Goal: Register for event/course

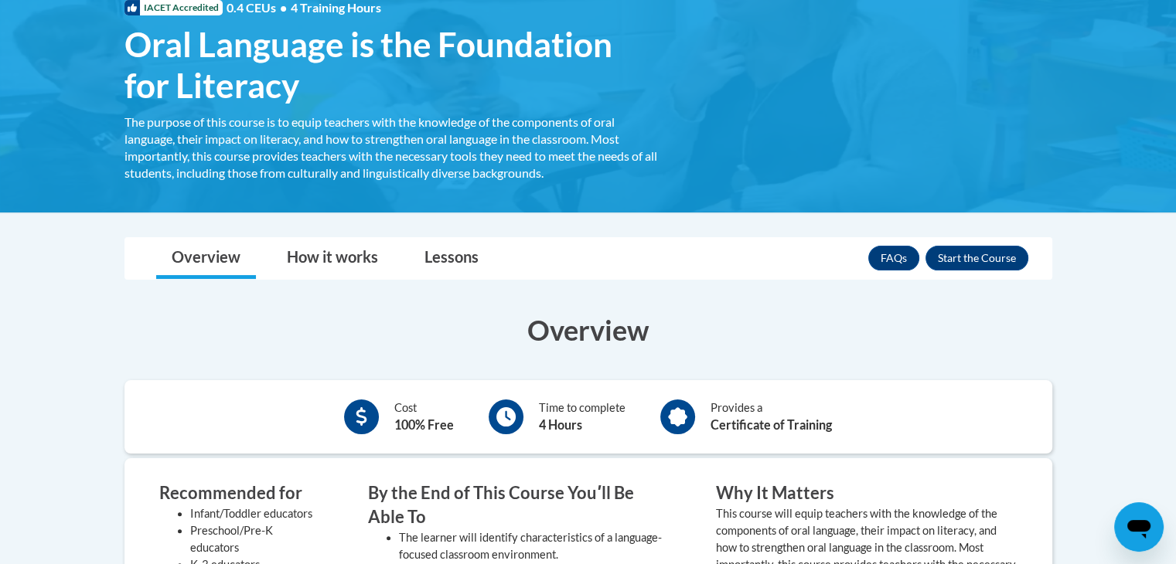
scroll to position [252, 0]
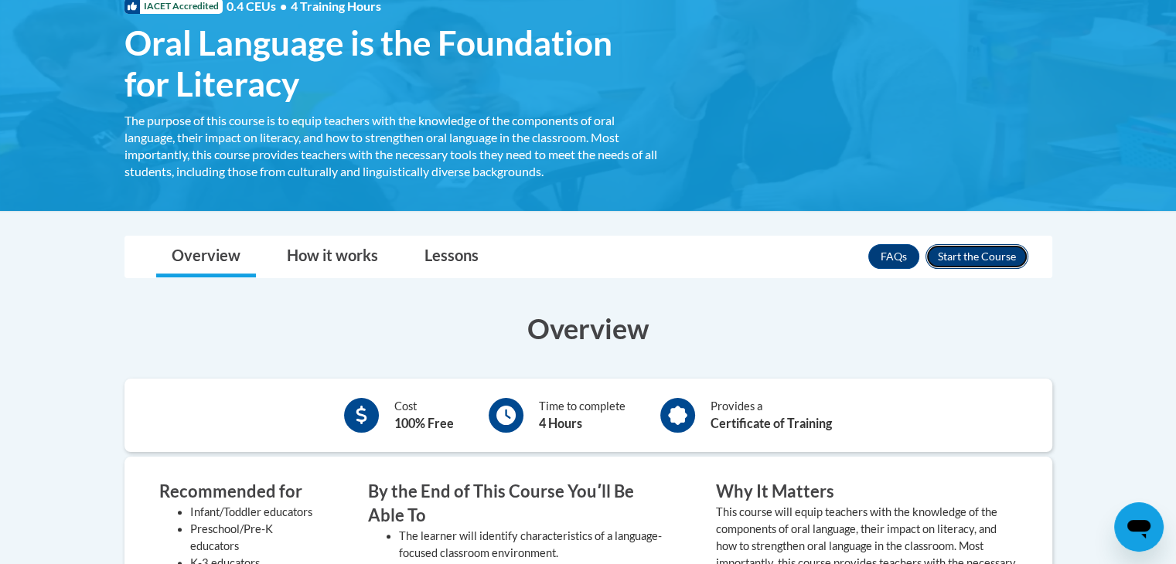
click at [968, 261] on button "Enroll" at bounding box center [977, 256] width 103 height 25
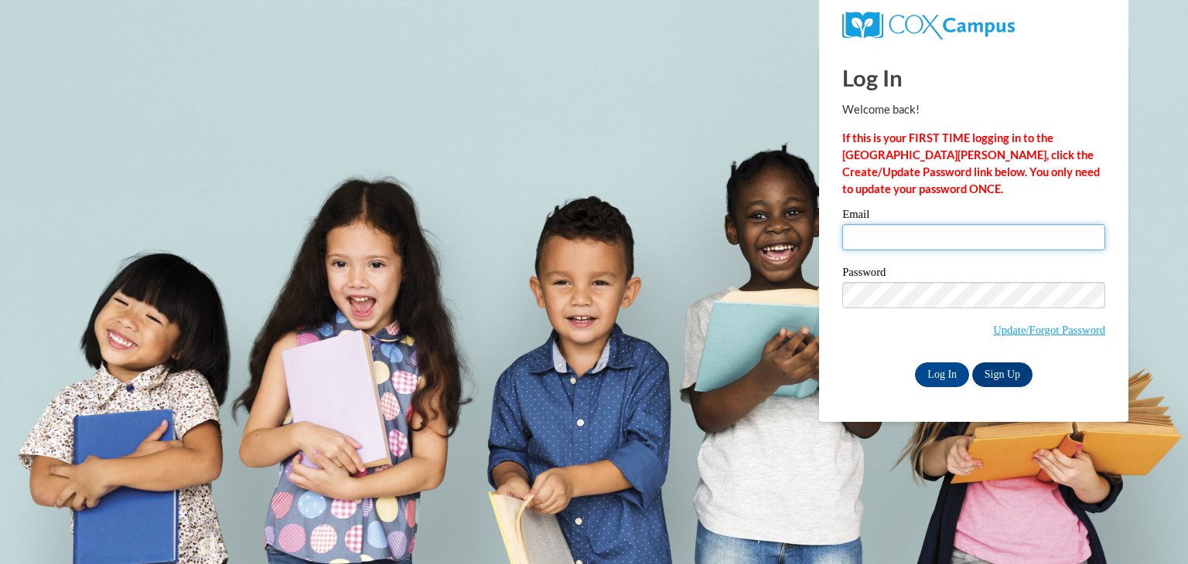
click at [977, 230] on input "Email" at bounding box center [973, 237] width 263 height 26
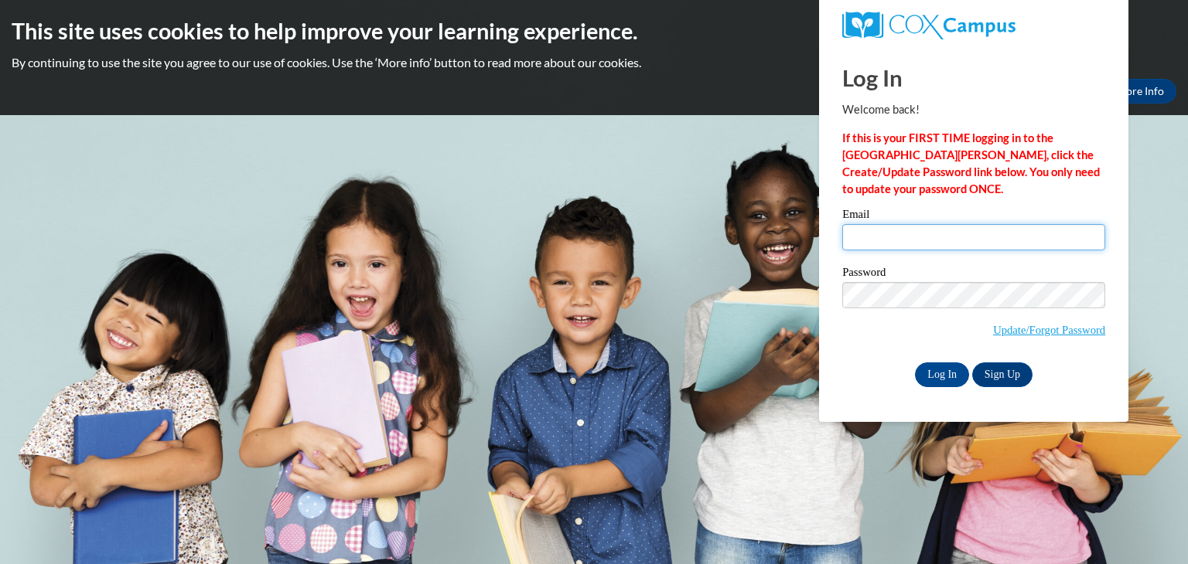
type input "kcoreasc@students.kennesaw.edu"
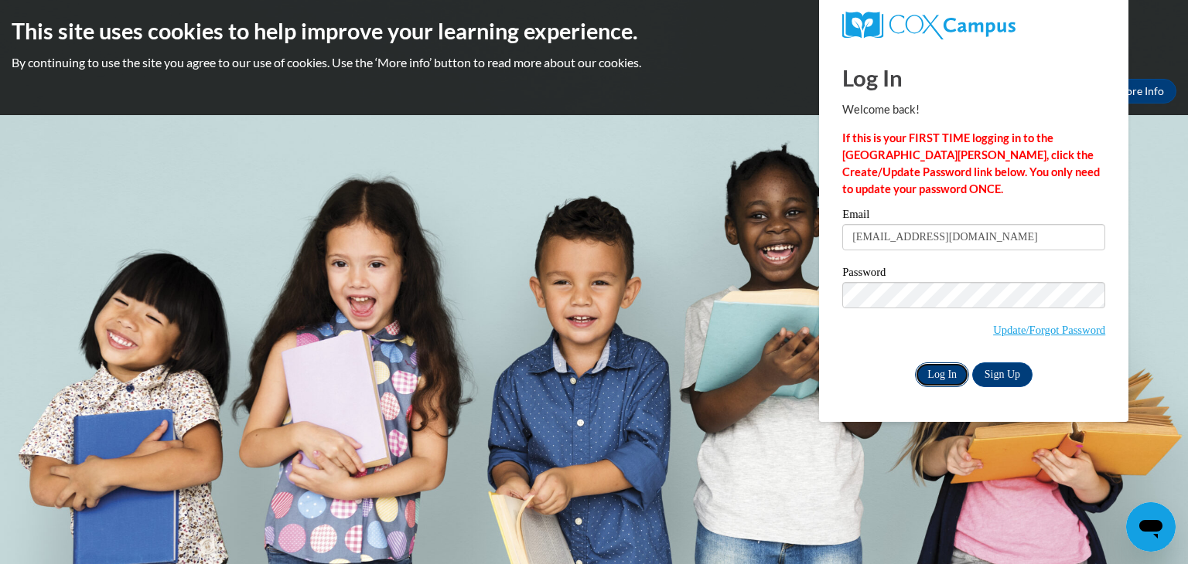
click at [939, 372] on input "Log In" at bounding box center [942, 375] width 54 height 25
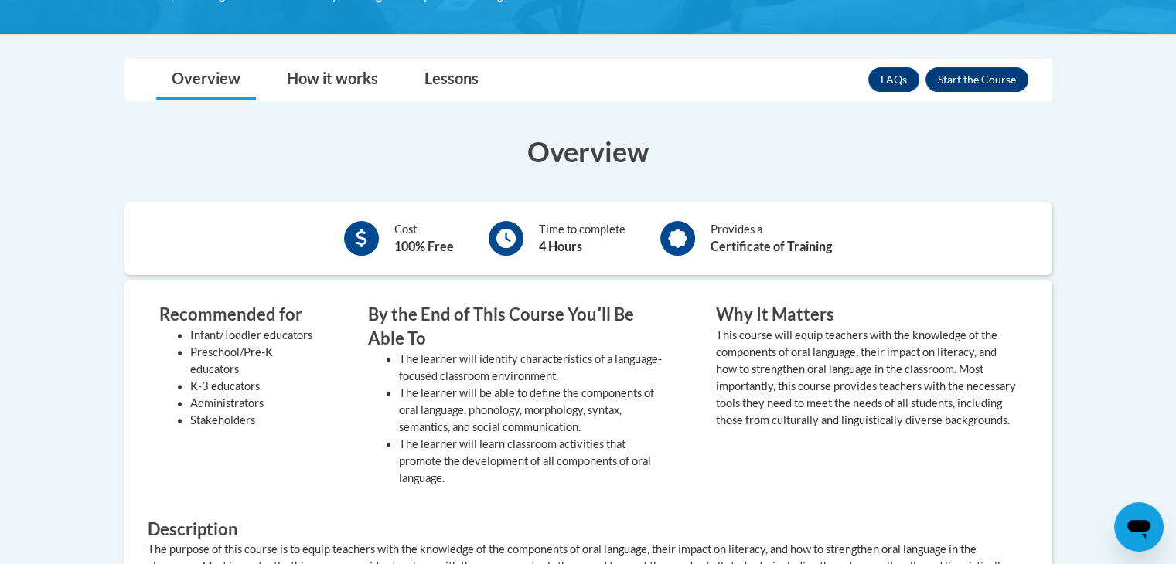
scroll to position [400, 0]
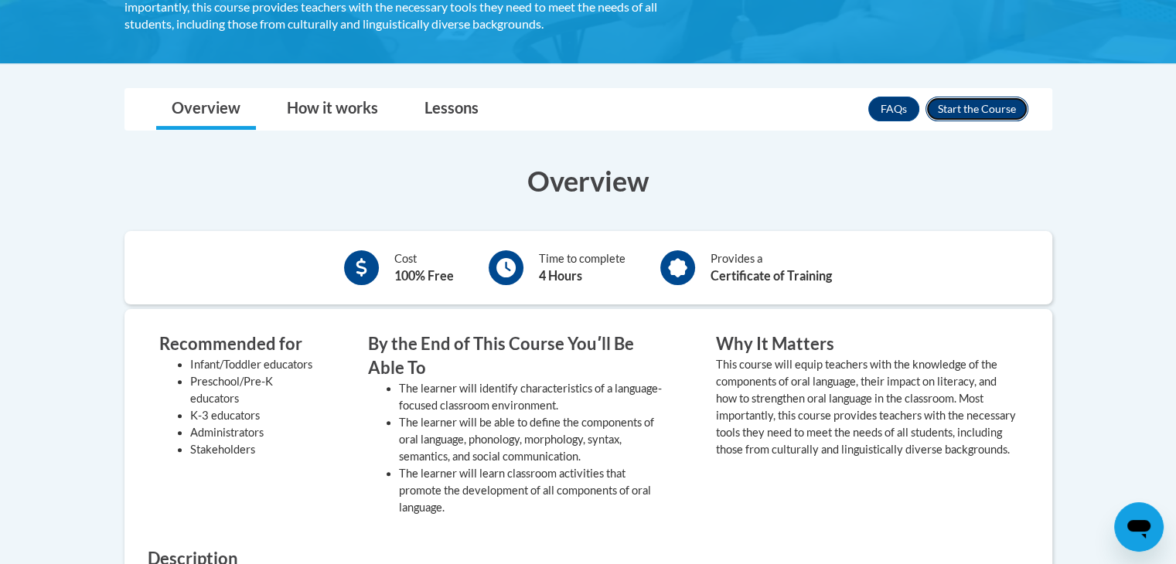
click at [984, 101] on button "Enroll" at bounding box center [977, 109] width 103 height 25
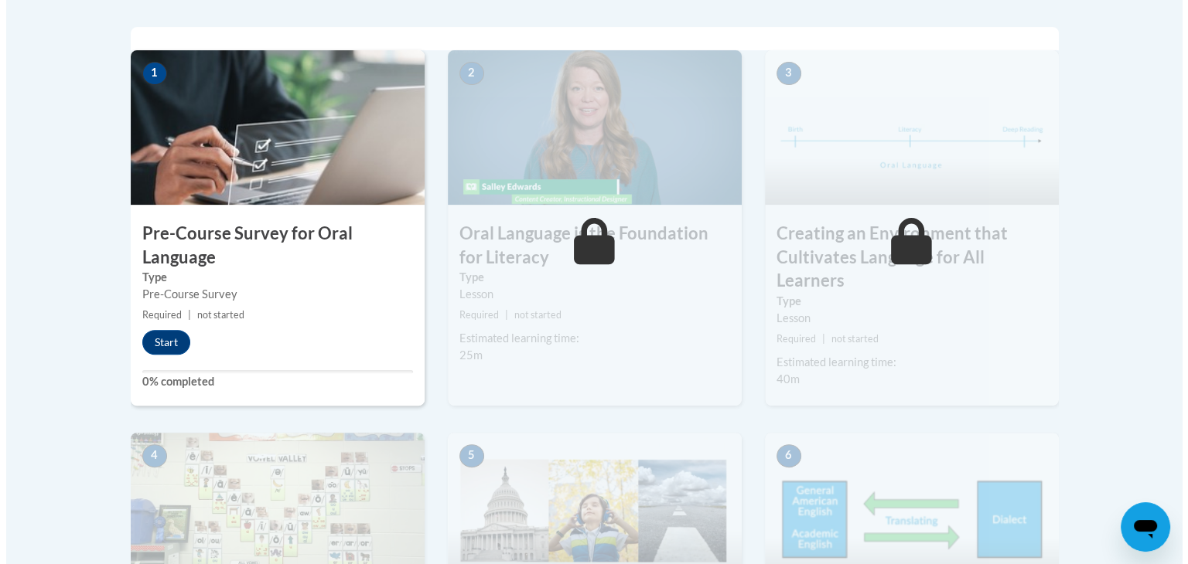
scroll to position [457, 0]
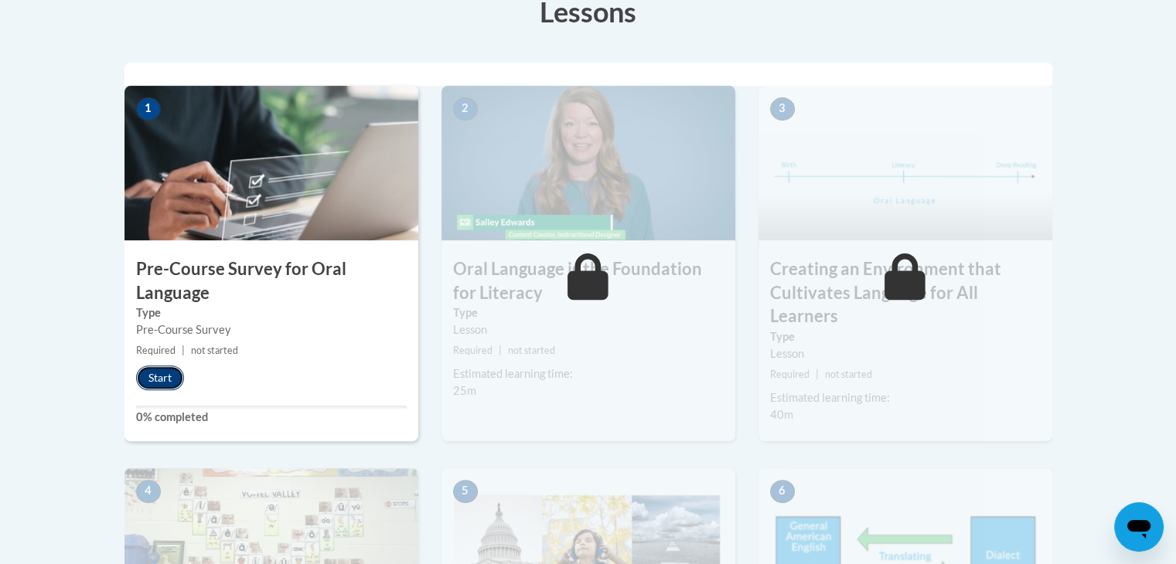
click at [162, 375] on button "Start" at bounding box center [160, 378] width 48 height 25
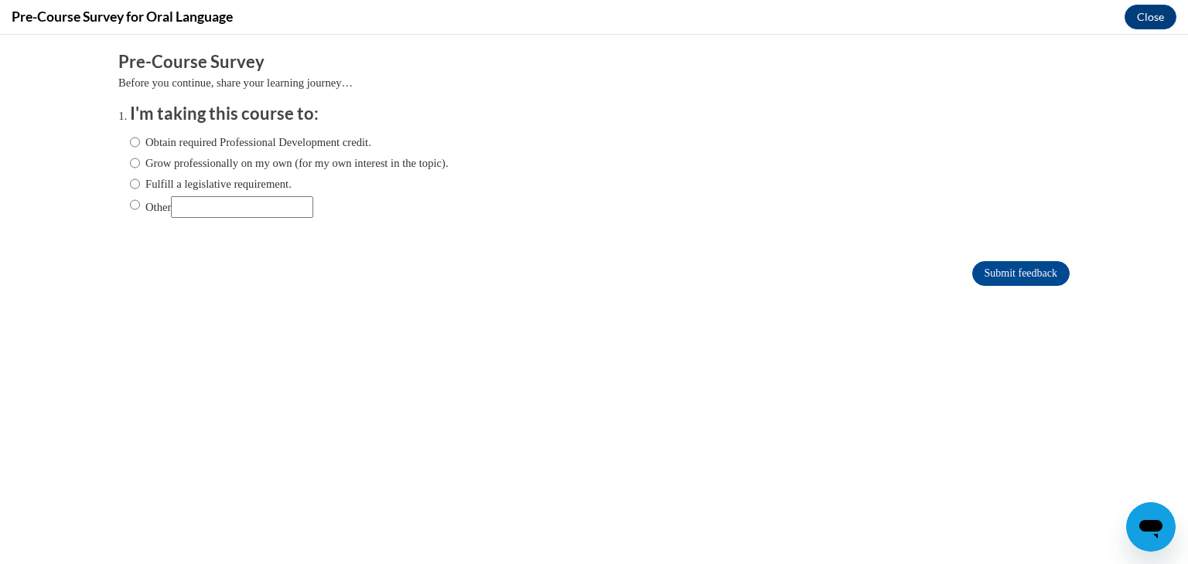
scroll to position [0, 0]
click at [145, 203] on label "Other" at bounding box center [221, 207] width 183 height 22
click at [140, 203] on input "Other" at bounding box center [135, 204] width 10 height 17
radio input "true"
click at [187, 206] on input "Other" at bounding box center [242, 207] width 142 height 22
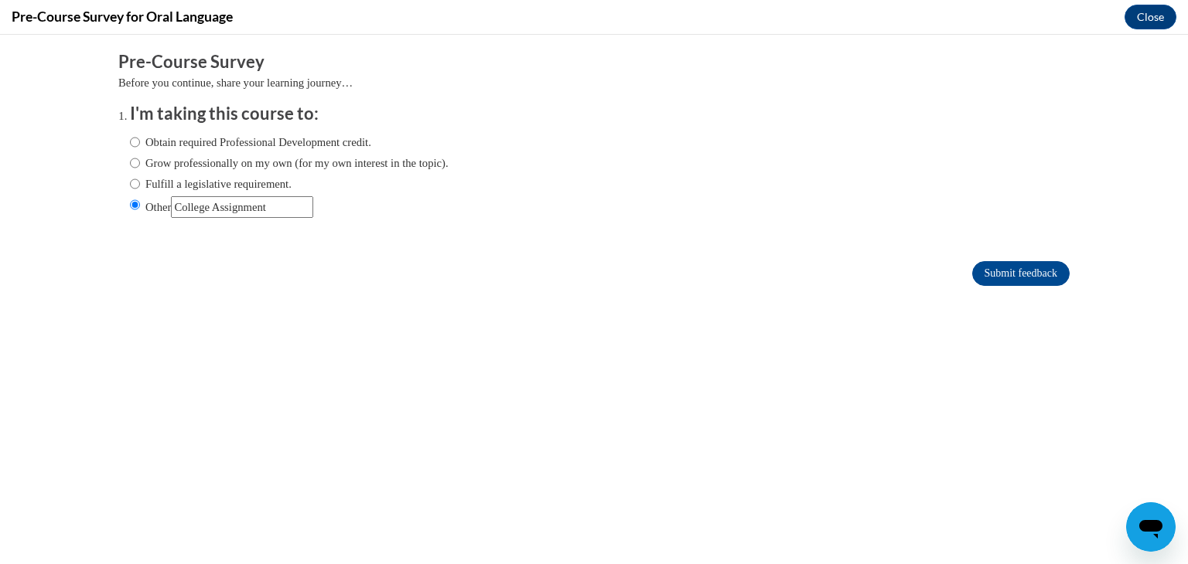
type input "College Assignment"
click at [285, 134] on label "Obtain required Professional Development credit." at bounding box center [250, 142] width 241 height 17
click at [140, 134] on input "Obtain required Professional Development credit." at bounding box center [135, 142] width 10 height 17
radio input "true"
click at [977, 261] on input "Submit feedback" at bounding box center [1020, 273] width 97 height 25
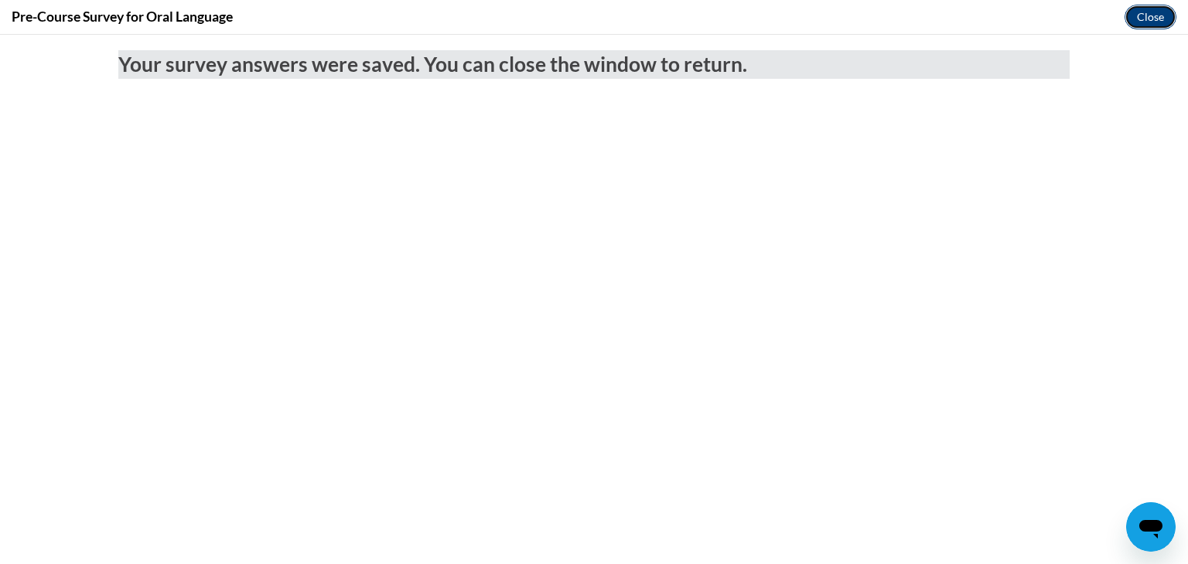
click at [1161, 16] on button "Close" at bounding box center [1150, 17] width 52 height 25
